Goal: Transaction & Acquisition: Purchase product/service

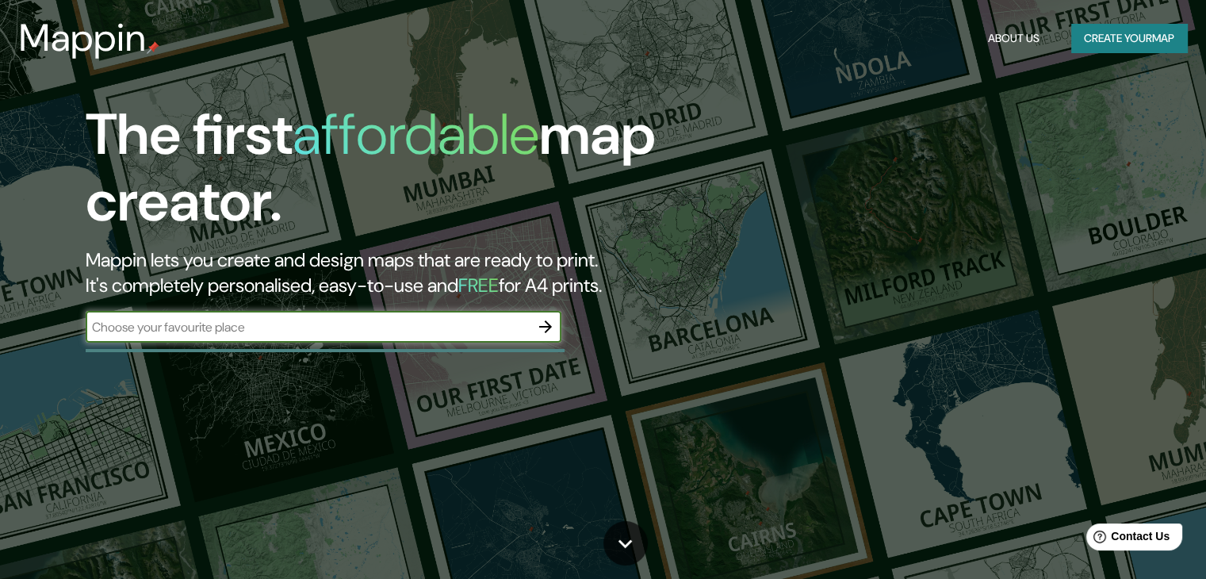
click at [274, 335] on input "text" at bounding box center [308, 327] width 444 height 18
click at [521, 327] on input "text" at bounding box center [308, 327] width 444 height 18
click at [539, 328] on icon "button" at bounding box center [545, 326] width 19 height 19
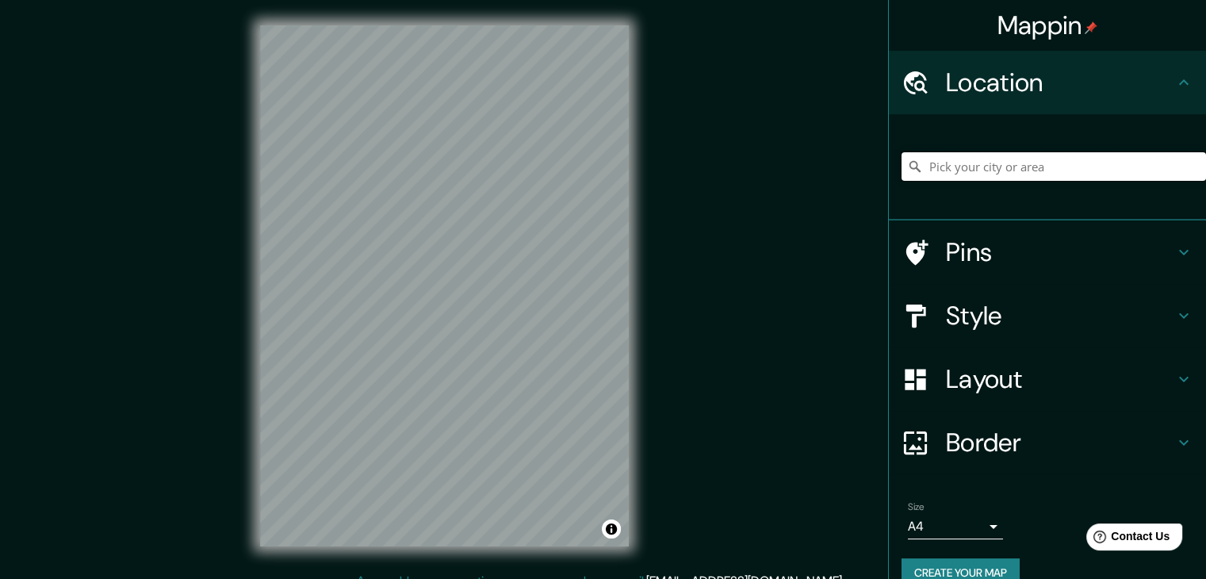
click at [1018, 174] on input "Pick your city or area" at bounding box center [1054, 166] width 305 height 29
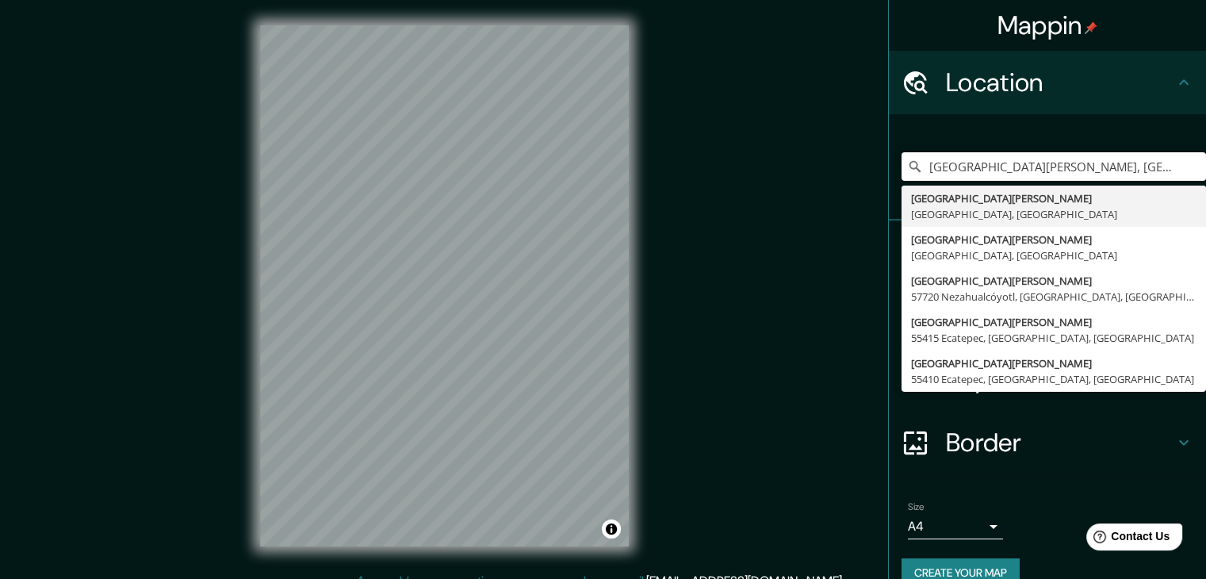
type input "[GEOGRAPHIC_DATA][PERSON_NAME], [GEOGRAPHIC_DATA], [GEOGRAPHIC_DATA]"
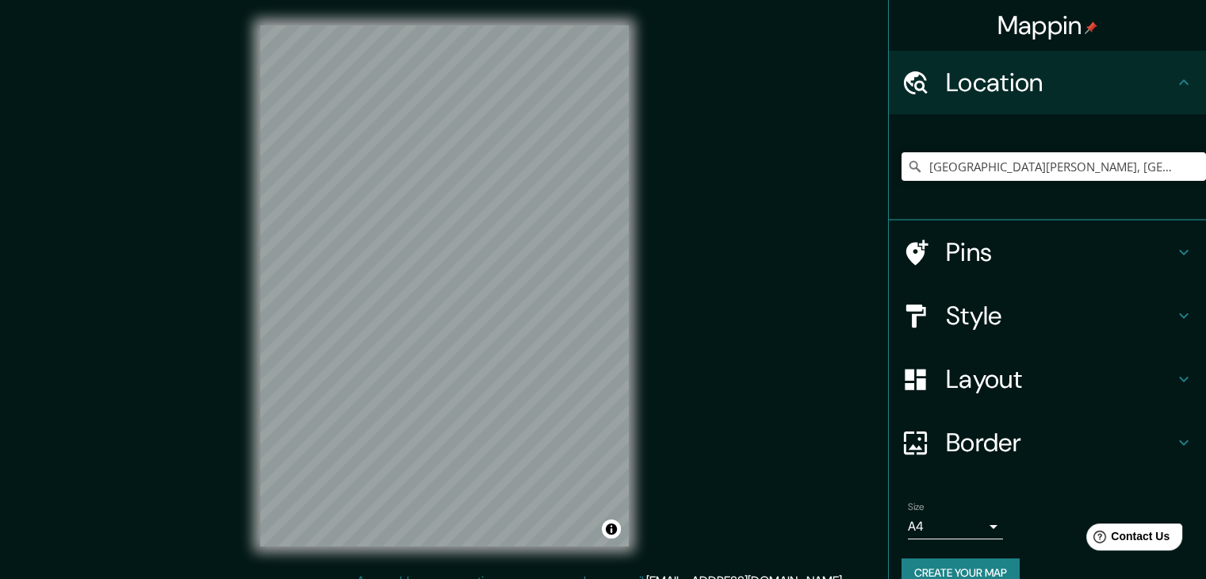
click at [777, 380] on div "Mappin Location [GEOGRAPHIC_DATA][PERSON_NAME], [GEOGRAPHIC_DATA], [GEOGRAPHIC_…" at bounding box center [603, 298] width 1206 height 597
click at [960, 319] on h4 "Style" at bounding box center [1060, 316] width 228 height 32
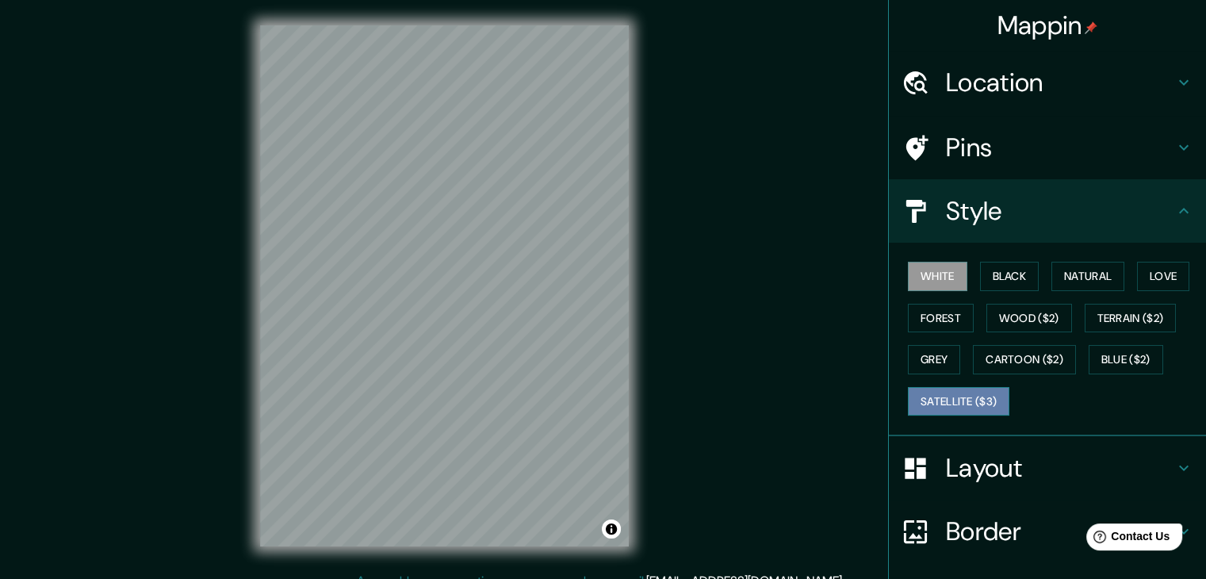
click at [953, 402] on button "Satellite ($3)" at bounding box center [959, 401] width 102 height 29
click at [910, 359] on button "Grey" at bounding box center [934, 359] width 52 height 29
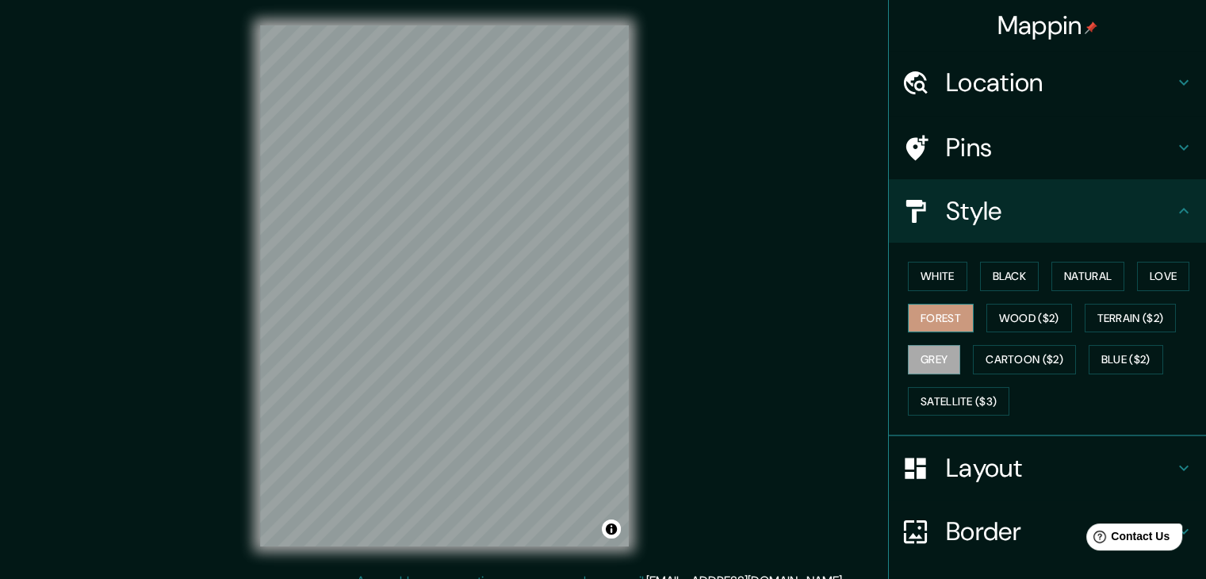
click at [924, 318] on button "Forest" at bounding box center [941, 318] width 66 height 29
drag, startPoint x: 1012, startPoint y: 274, endPoint x: 1030, endPoint y: 351, distance: 78.1
click at [1013, 274] on button "Black" at bounding box center [1009, 276] width 59 height 29
click at [922, 357] on button "Grey" at bounding box center [934, 359] width 52 height 29
click at [920, 394] on button "Satellite ($3)" at bounding box center [959, 401] width 102 height 29
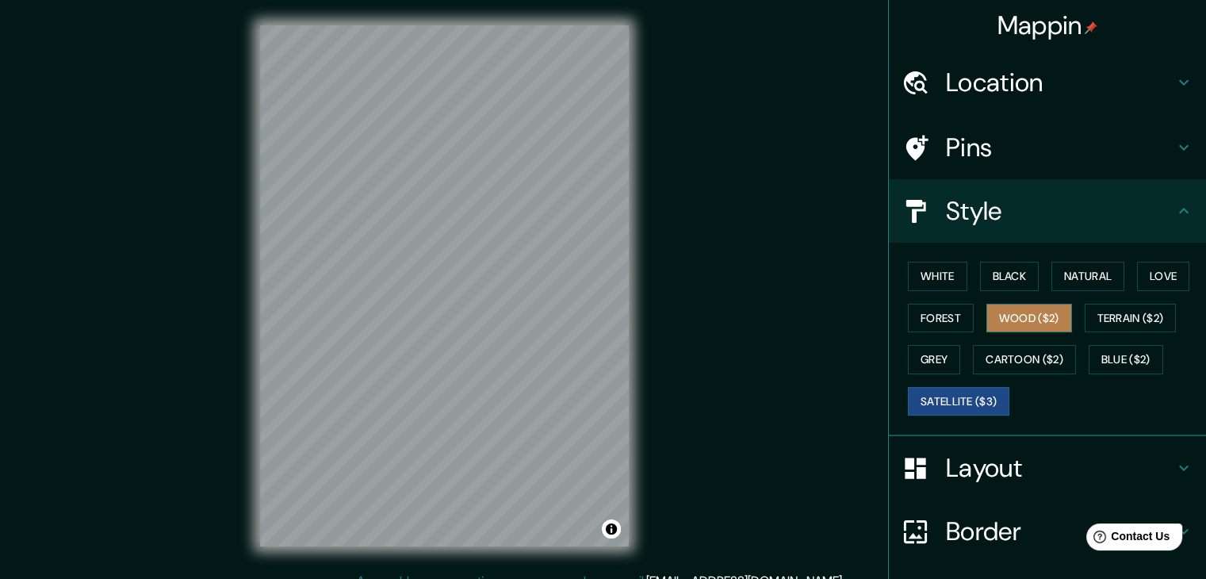
click at [1006, 320] on button "Wood ($2)" at bounding box center [1030, 318] width 86 height 29
click at [375, 578] on html "Mappin Location [GEOGRAPHIC_DATA][PERSON_NAME], [GEOGRAPHIC_DATA], [GEOGRAPHIC_…" at bounding box center [603, 289] width 1206 height 579
click at [225, 246] on div "Mappin Location [GEOGRAPHIC_DATA][PERSON_NAME], [GEOGRAPHIC_DATA], [GEOGRAPHIC_…" at bounding box center [603, 298] width 1206 height 597
click at [416, 552] on div "© Mapbox © OpenStreetMap Improve this map" at bounding box center [445, 286] width 420 height 572
